Goal: Task Accomplishment & Management: Use online tool/utility

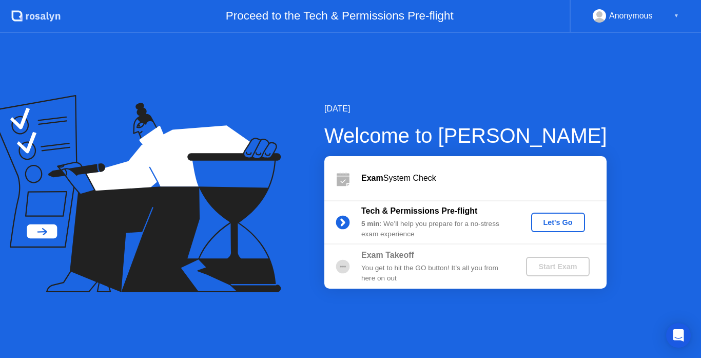
click at [559, 226] on div "Let's Go" at bounding box center [558, 222] width 46 height 8
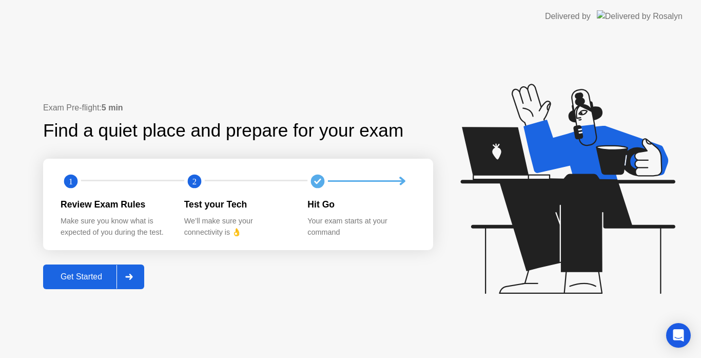
click at [71, 279] on div "Get Started" at bounding box center [81, 276] width 70 height 9
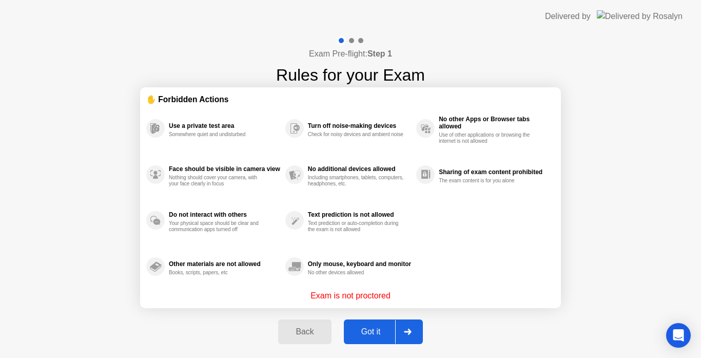
click at [368, 323] on button "Got it" at bounding box center [383, 331] width 79 height 25
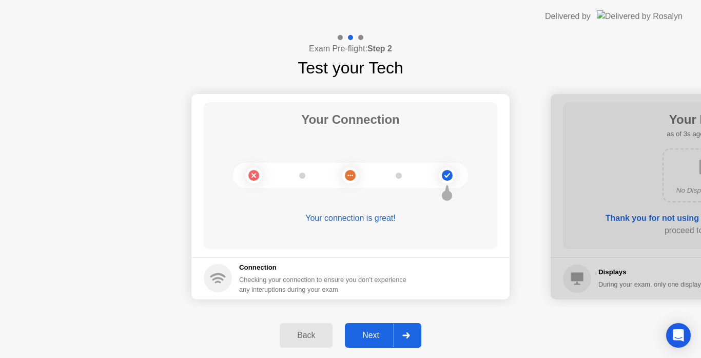
click at [376, 337] on div "Next" at bounding box center [371, 334] width 46 height 9
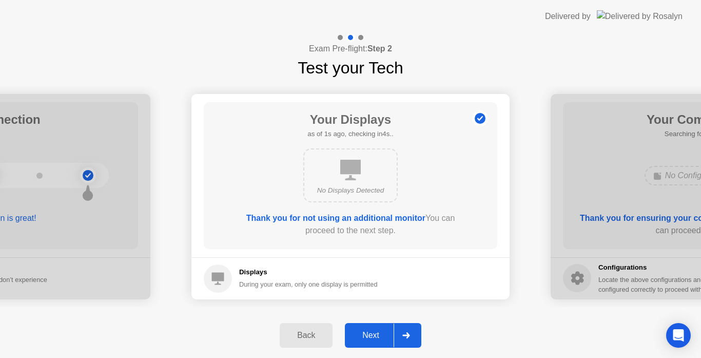
click at [376, 337] on div "Next" at bounding box center [371, 334] width 46 height 9
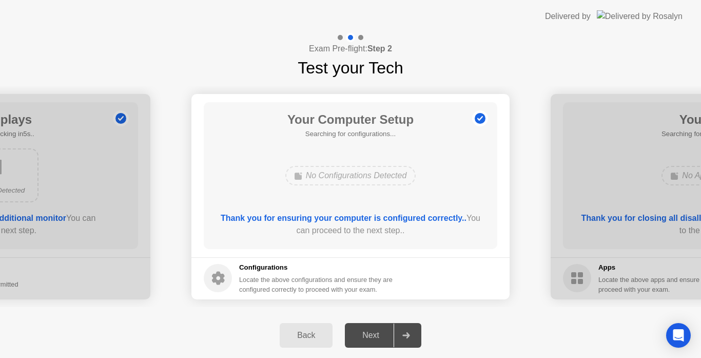
click at [376, 337] on div "Next" at bounding box center [371, 334] width 46 height 9
click at [371, 332] on div "Next" at bounding box center [371, 334] width 46 height 9
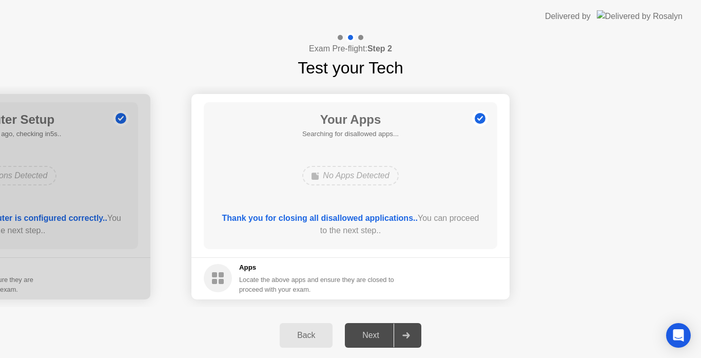
click at [340, 224] on div "Thank you for closing all disallowed applications.. You can proceed to the next…" at bounding box center [351, 224] width 264 height 25
click at [363, 332] on div "Next" at bounding box center [371, 334] width 46 height 9
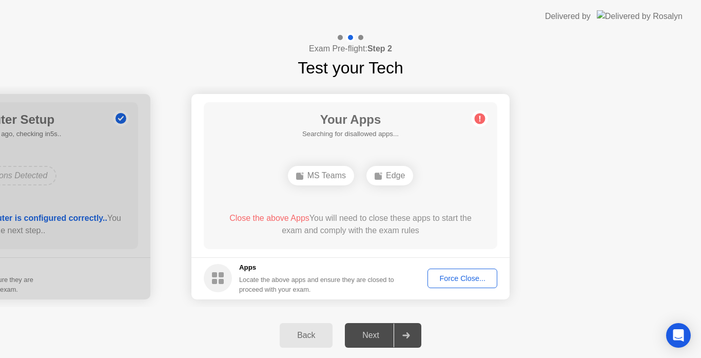
click at [448, 277] on div "Force Close..." at bounding box center [462, 278] width 63 height 8
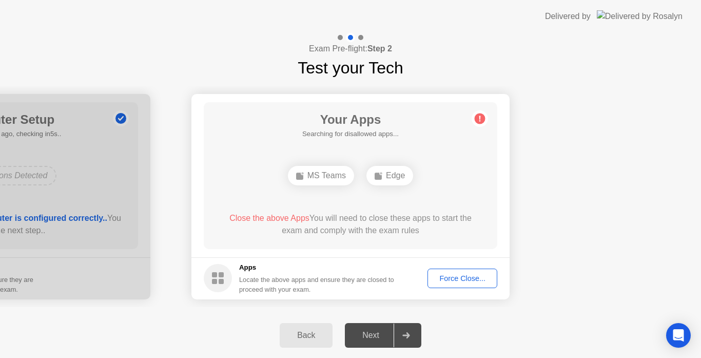
click at [305, 334] on div "Back" at bounding box center [306, 334] width 47 height 9
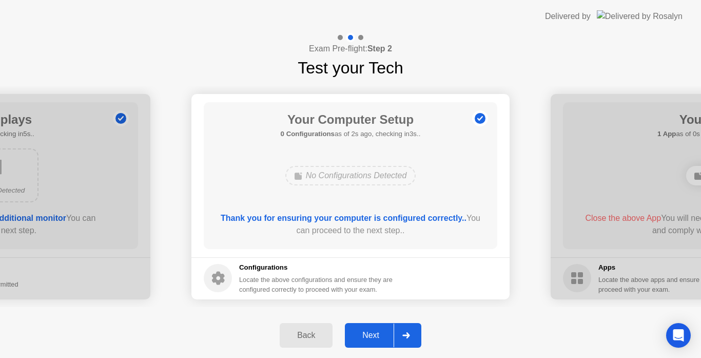
click at [366, 338] on div "Next" at bounding box center [371, 334] width 46 height 9
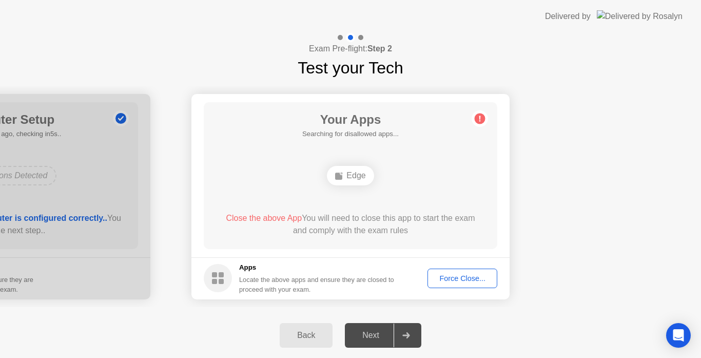
click at [306, 337] on div "Back" at bounding box center [306, 334] width 47 height 9
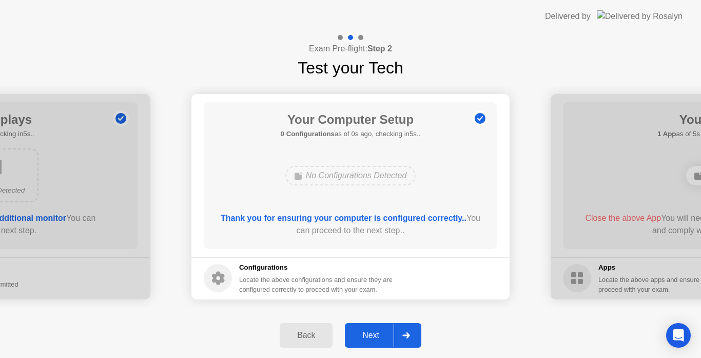
click at [550, 329] on div "Back Next" at bounding box center [350, 334] width 701 height 45
click at [370, 335] on div "Next" at bounding box center [371, 334] width 46 height 9
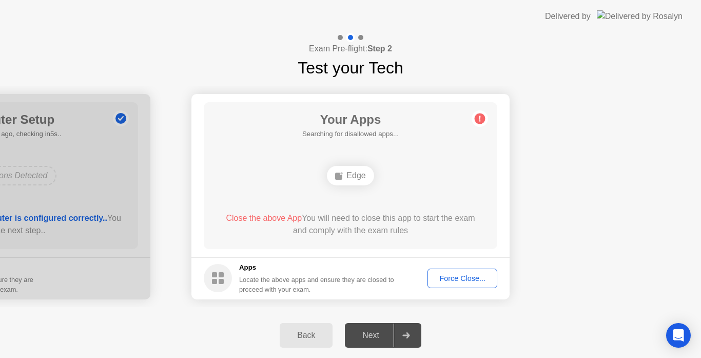
click at [445, 278] on div "Force Close..." at bounding box center [462, 278] width 63 height 8
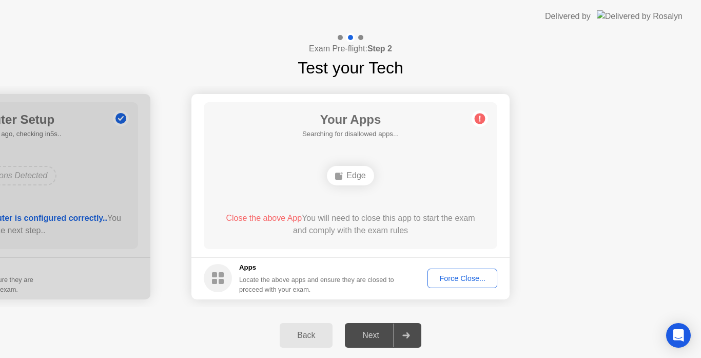
click at [293, 339] on div "Back" at bounding box center [306, 334] width 47 height 9
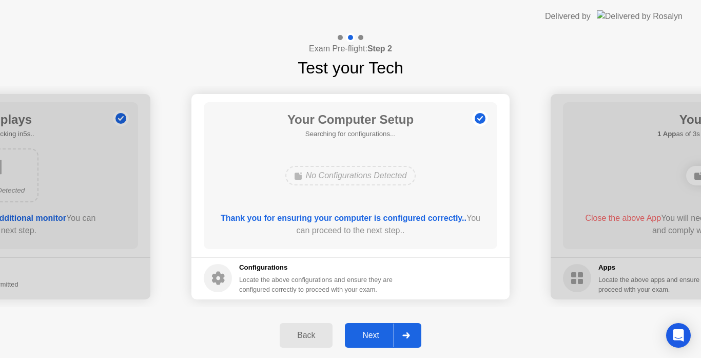
click at [370, 337] on div "Next" at bounding box center [371, 334] width 46 height 9
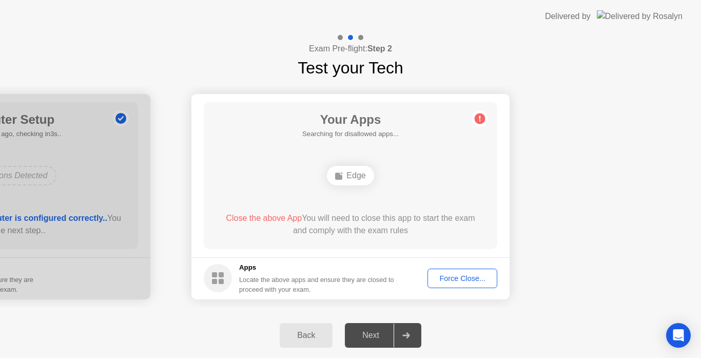
click at [381, 166] on div "Edge" at bounding box center [350, 176] width 235 height 28
click at [479, 121] on circle at bounding box center [480, 118] width 11 height 11
click at [228, 218] on span "Close the above App" at bounding box center [264, 217] width 76 height 9
click at [269, 275] on div "Locate the above apps and ensure they are closed to proceed with your exam." at bounding box center [316, 284] width 155 height 19
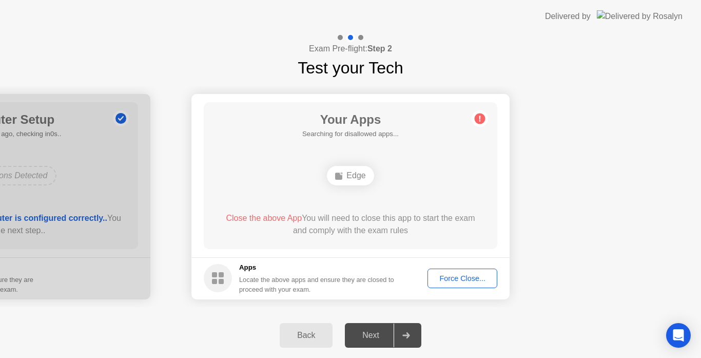
click at [479, 277] on div "Force Close..." at bounding box center [462, 278] width 63 height 8
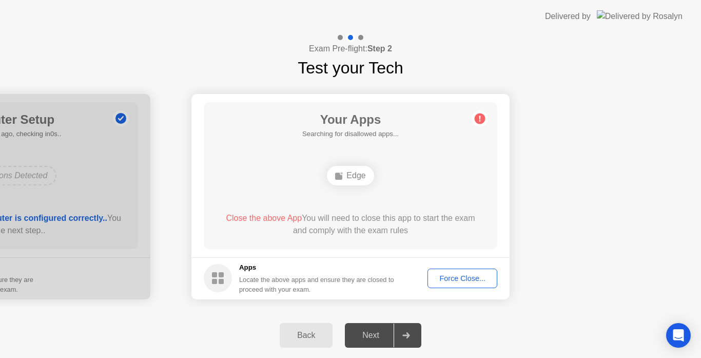
click at [443, 271] on button "Force Close..." at bounding box center [462, 277] width 70 height 19
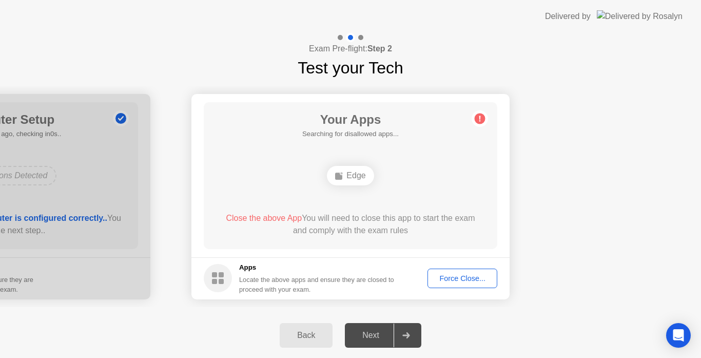
click at [302, 337] on div "Back" at bounding box center [306, 334] width 47 height 9
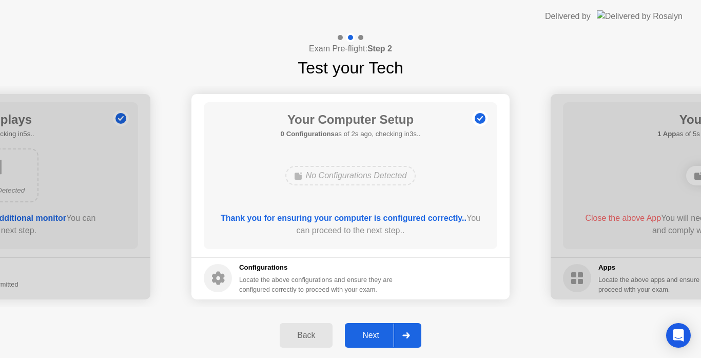
click at [373, 340] on div "Next" at bounding box center [371, 334] width 46 height 9
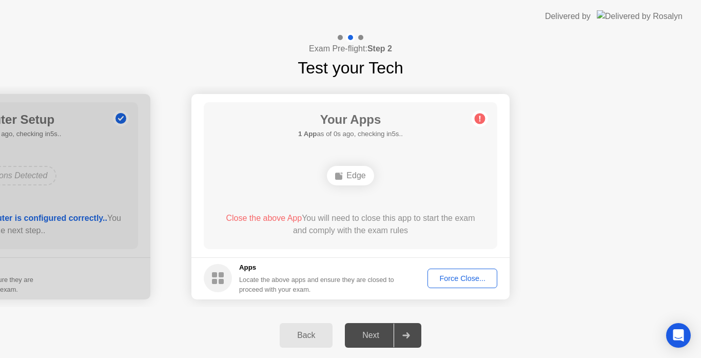
click at [323, 279] on div "Locate the above apps and ensure they are closed to proceed with your exam." at bounding box center [316, 284] width 155 height 19
click at [478, 123] on circle at bounding box center [480, 118] width 11 height 11
click at [261, 220] on span "Close the above App" at bounding box center [264, 217] width 76 height 9
click at [463, 282] on div "Force Close..." at bounding box center [462, 278] width 63 height 8
